Goal: Navigation & Orientation: Find specific page/section

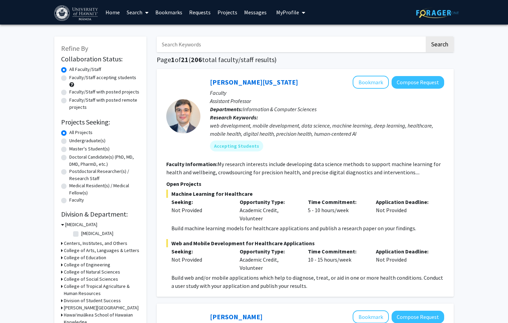
click at [170, 14] on link "Bookmarks" at bounding box center [169, 12] width 34 height 24
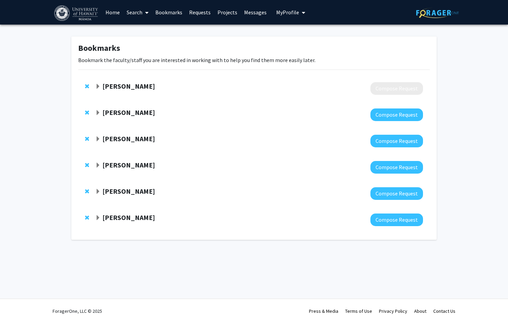
click at [133, 86] on strong "[PERSON_NAME]" at bounding box center [128, 86] width 53 height 9
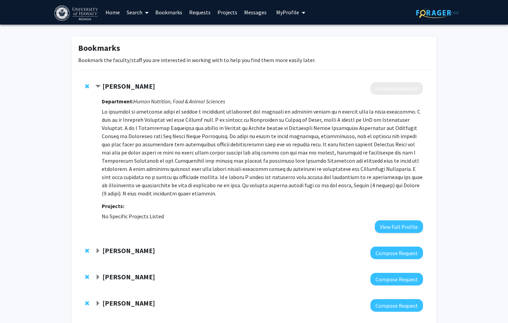
click at [133, 86] on strong "[PERSON_NAME]" at bounding box center [128, 86] width 53 height 9
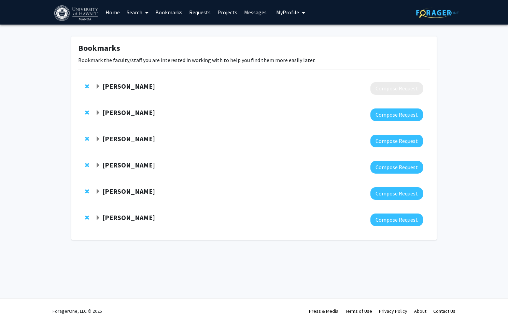
click at [117, 113] on strong "[PERSON_NAME]" at bounding box center [128, 112] width 53 height 9
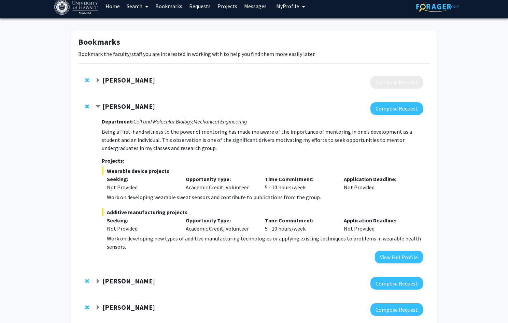
scroll to position [101, 0]
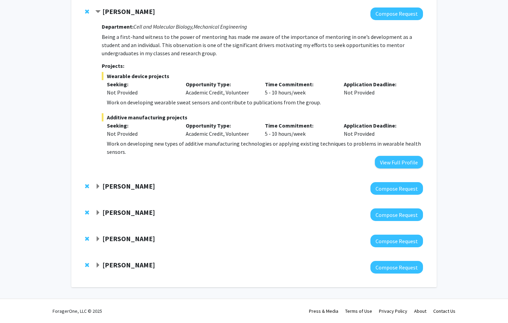
click at [124, 211] on strong "[PERSON_NAME]" at bounding box center [128, 212] width 53 height 9
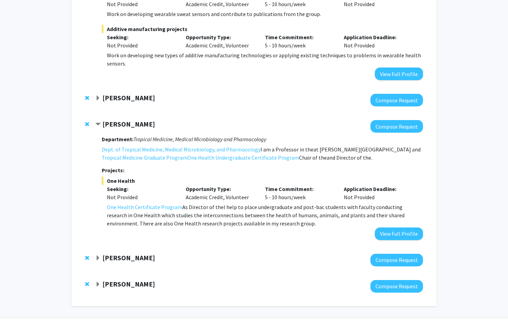
scroll to position [193, 0]
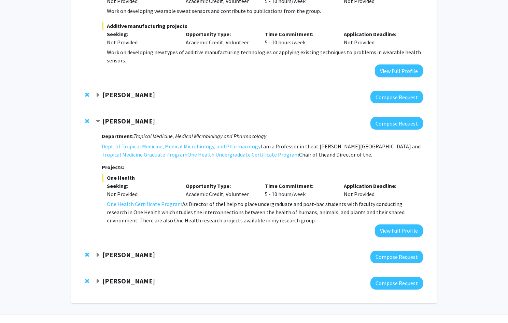
click at [123, 95] on strong "[PERSON_NAME]" at bounding box center [128, 94] width 53 height 9
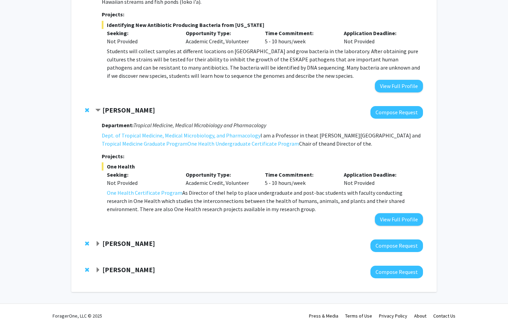
click at [133, 245] on strong "[PERSON_NAME]" at bounding box center [128, 243] width 53 height 9
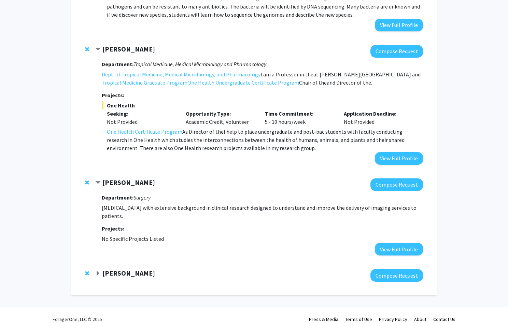
click at [132, 269] on strong "[PERSON_NAME]" at bounding box center [128, 273] width 53 height 9
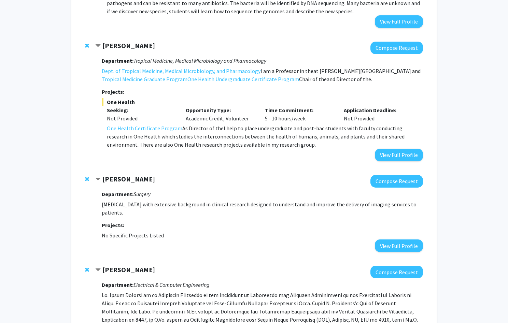
scroll to position [387, 0]
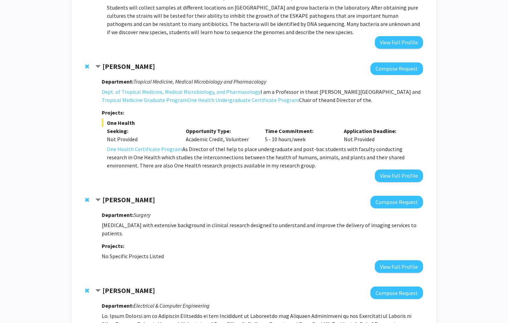
click at [130, 65] on strong "[PERSON_NAME]" at bounding box center [128, 66] width 53 height 9
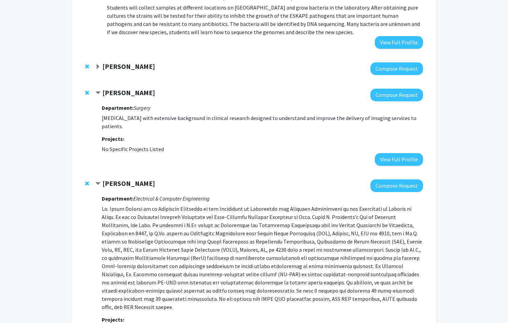
click at [130, 65] on strong "[PERSON_NAME]" at bounding box center [128, 66] width 53 height 9
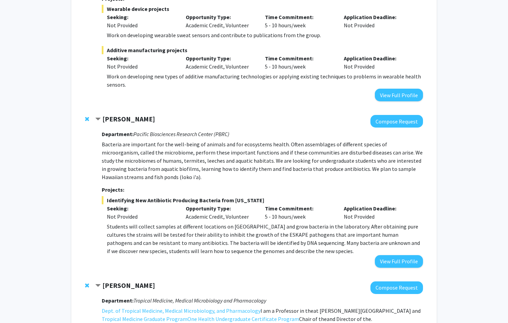
scroll to position [0, 0]
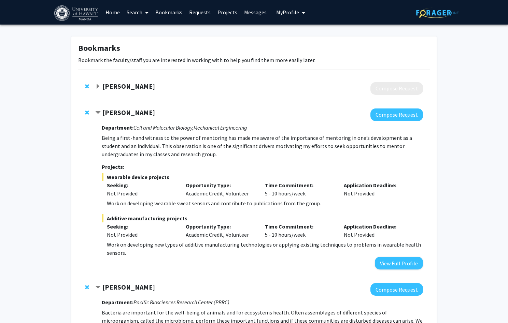
click at [115, 18] on link "Home" at bounding box center [112, 12] width 21 height 24
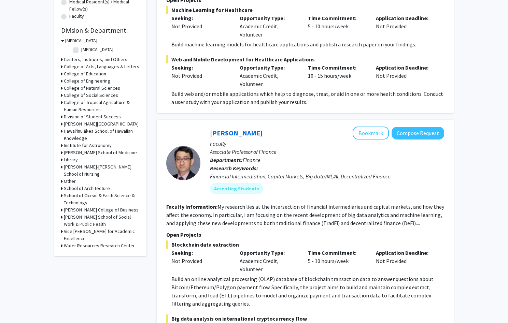
scroll to position [185, 0]
